Goal: Find specific page/section: Find specific page/section

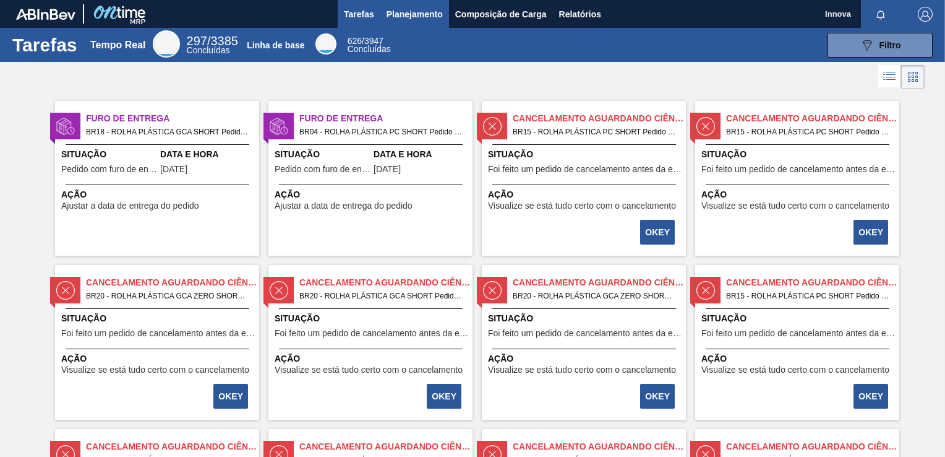
click at [416, 13] on span "Planejamento" at bounding box center [415, 14] width 56 height 15
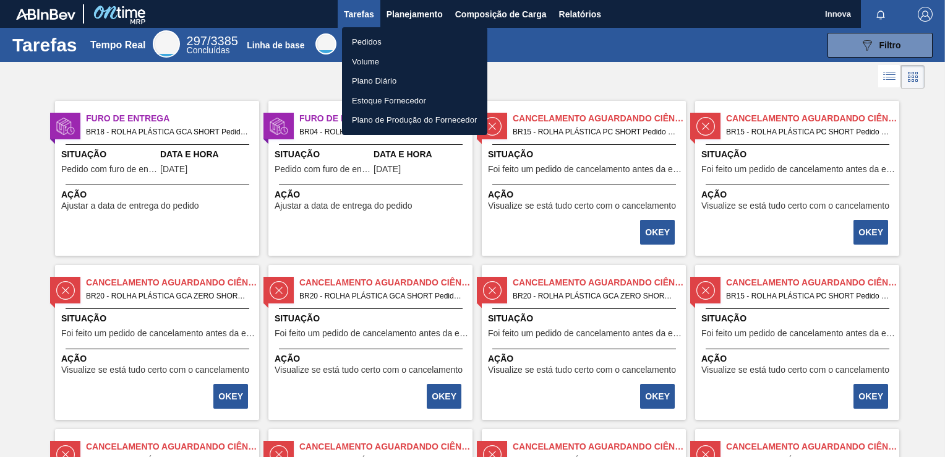
click at [375, 40] on li "Pedidos" at bounding box center [414, 42] width 145 height 20
